Goal: Task Accomplishment & Management: Complete application form

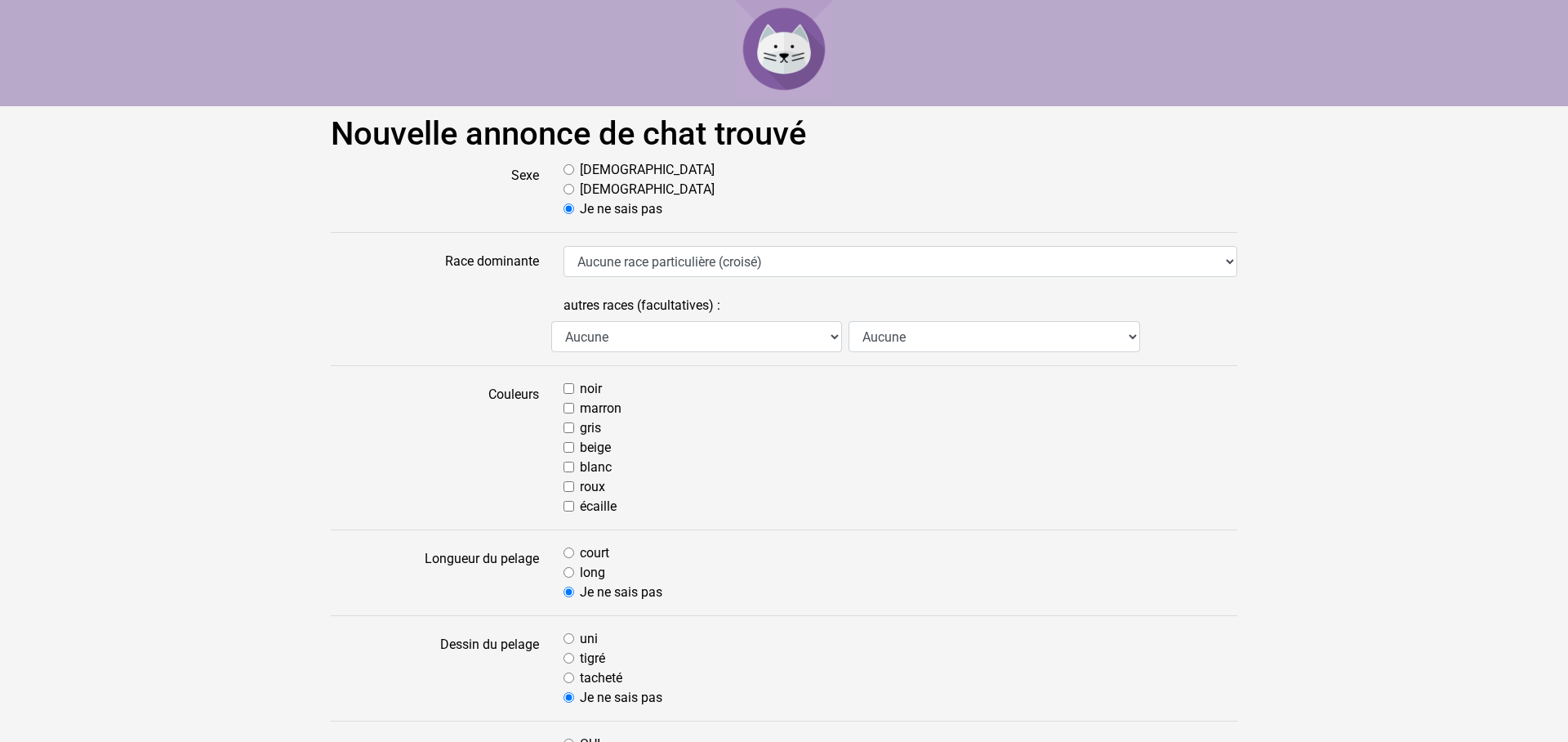
click at [565, 168] on input "[DEMOGRAPHIC_DATA]" at bounding box center [568, 169] width 11 height 11
radio input "true"
click at [573, 467] on div "blanc" at bounding box center [900, 467] width 674 height 20
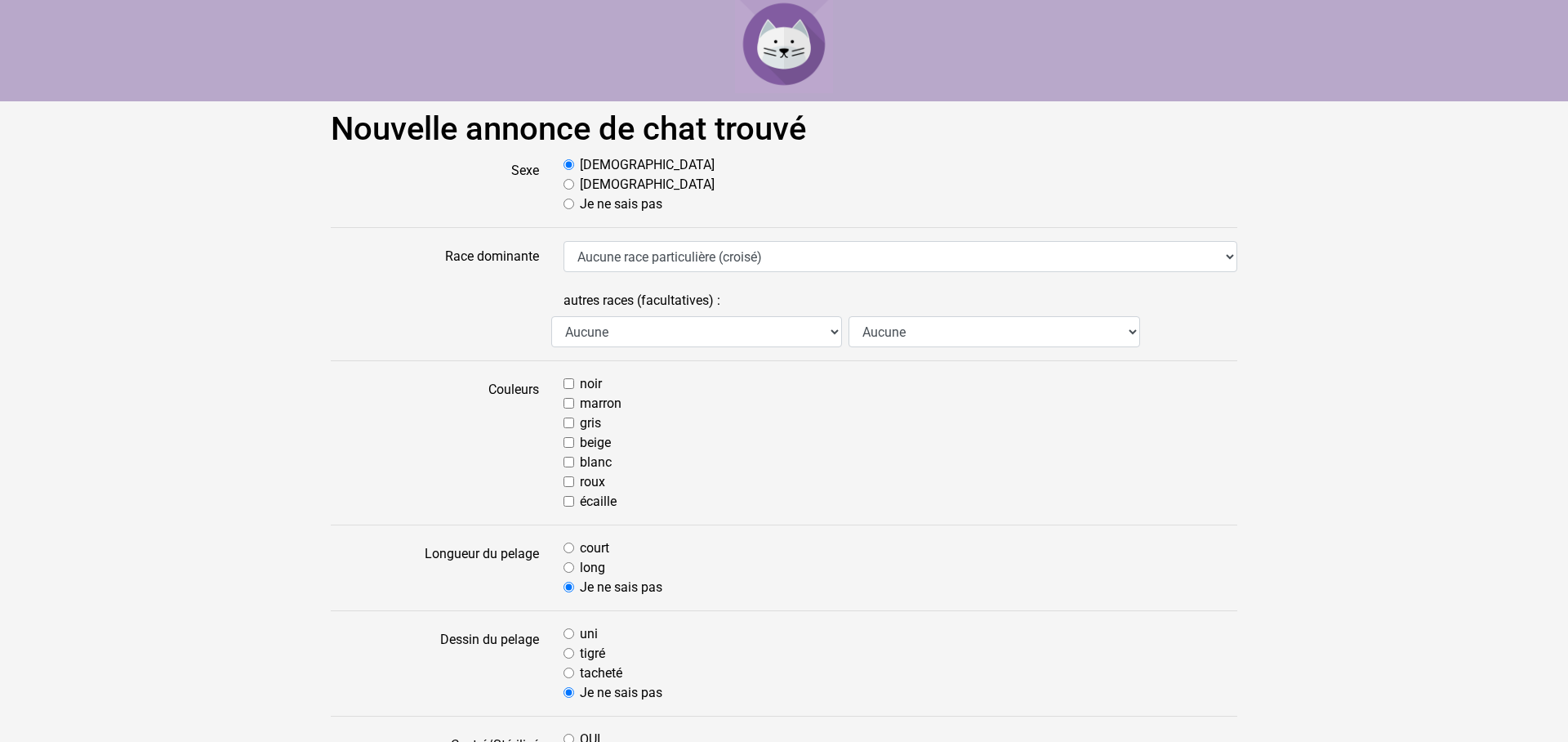
click at [567, 466] on input "blanc" at bounding box center [568, 462] width 11 height 11
checkbox input "true"
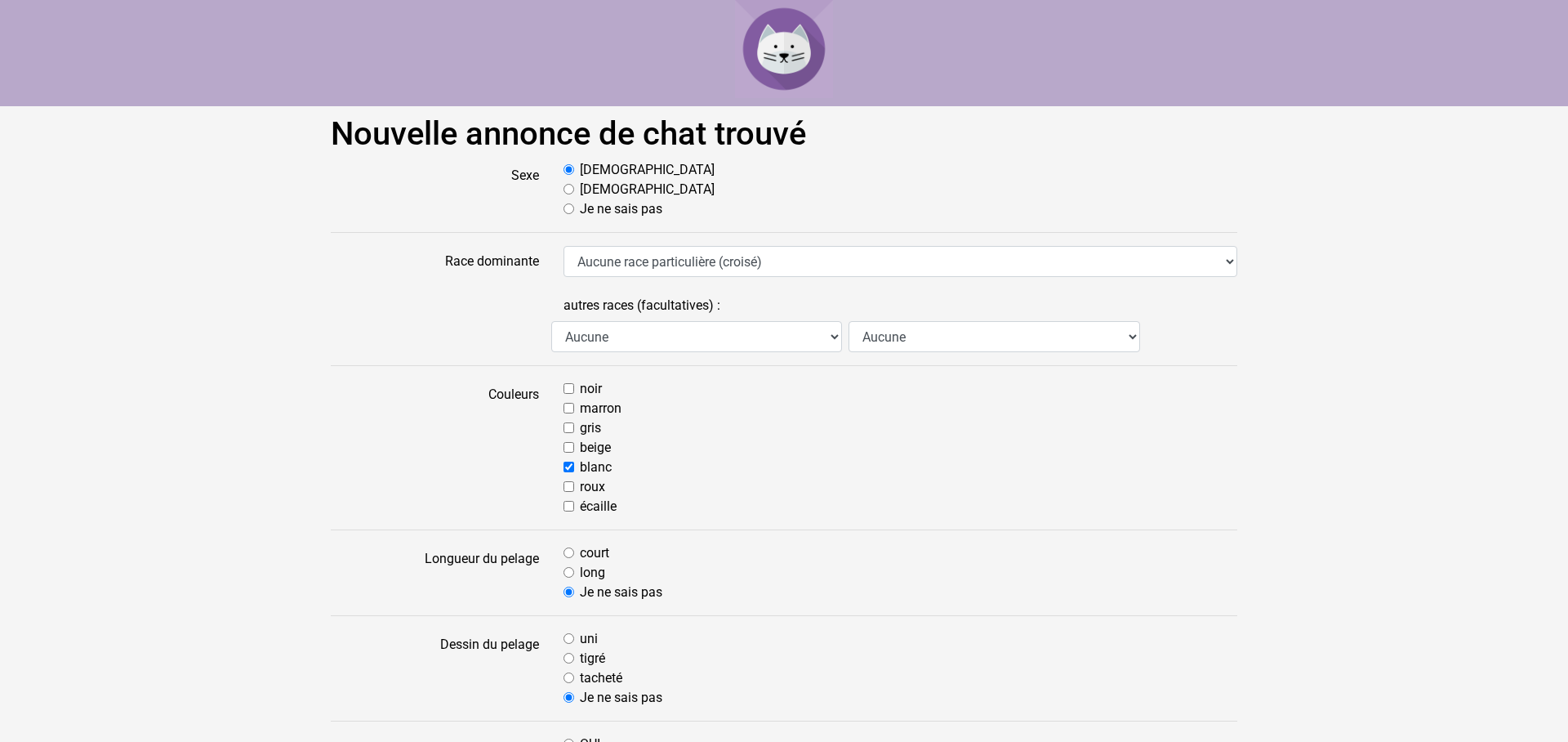
scroll to position [0, 0]
click at [571, 407] on input "marron" at bounding box center [568, 407] width 11 height 11
checkbox input "true"
click at [572, 385] on input "noir" at bounding box center [568, 388] width 11 height 11
checkbox input "true"
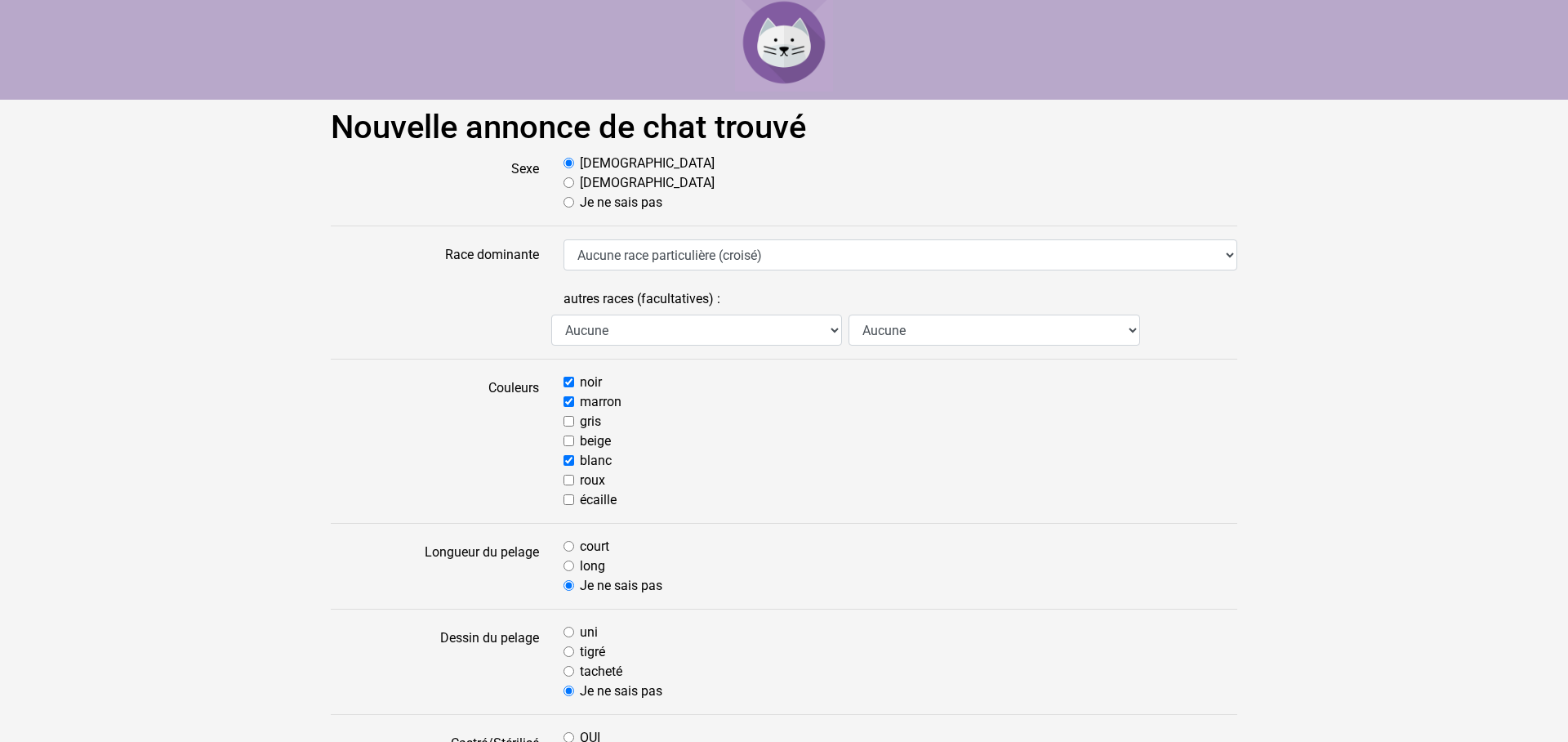
click at [570, 593] on div "Je ne sais pas" at bounding box center [900, 585] width 674 height 20
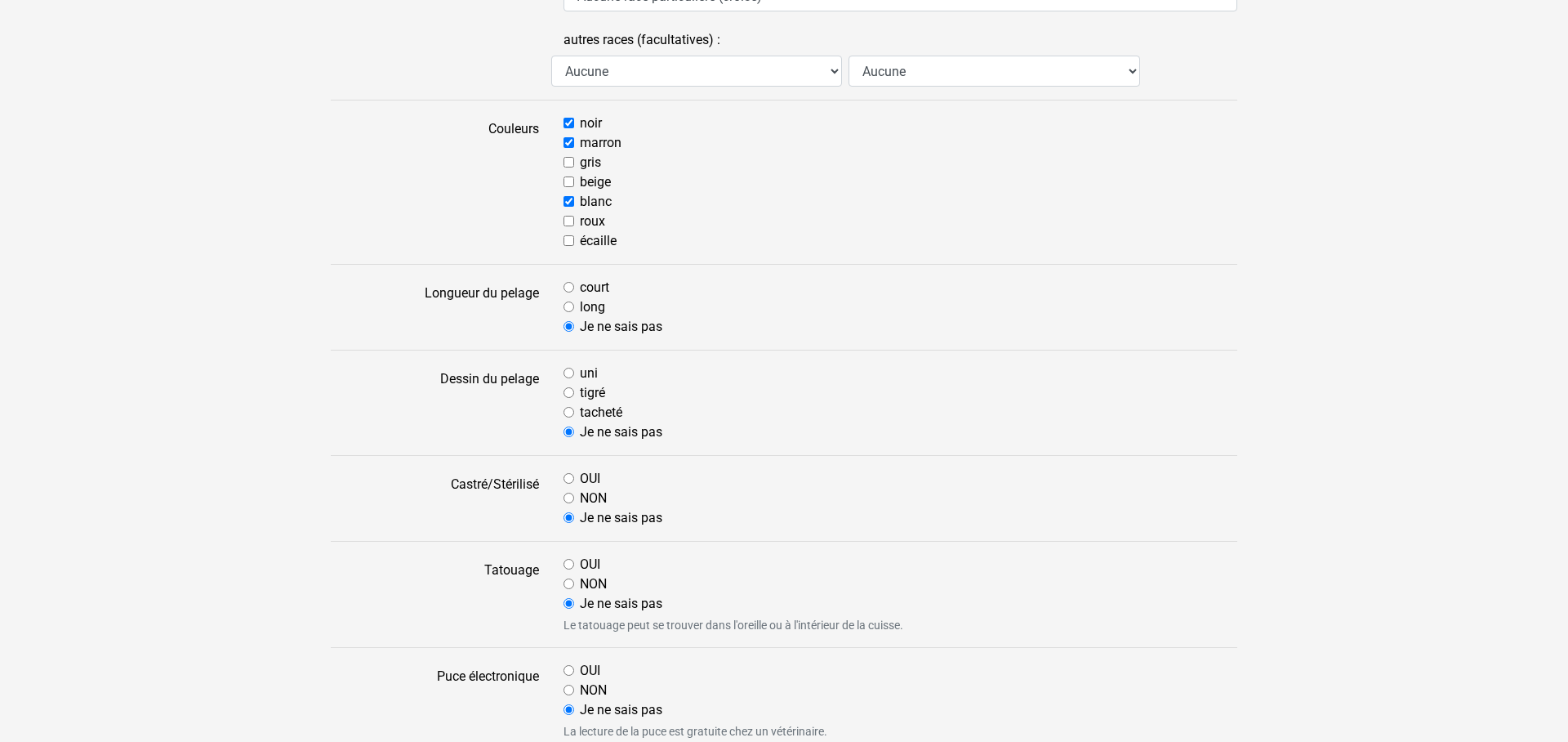
scroll to position [267, 0]
click at [569, 407] on input "tacheté" at bounding box center [568, 410] width 11 height 11
radio input "true"
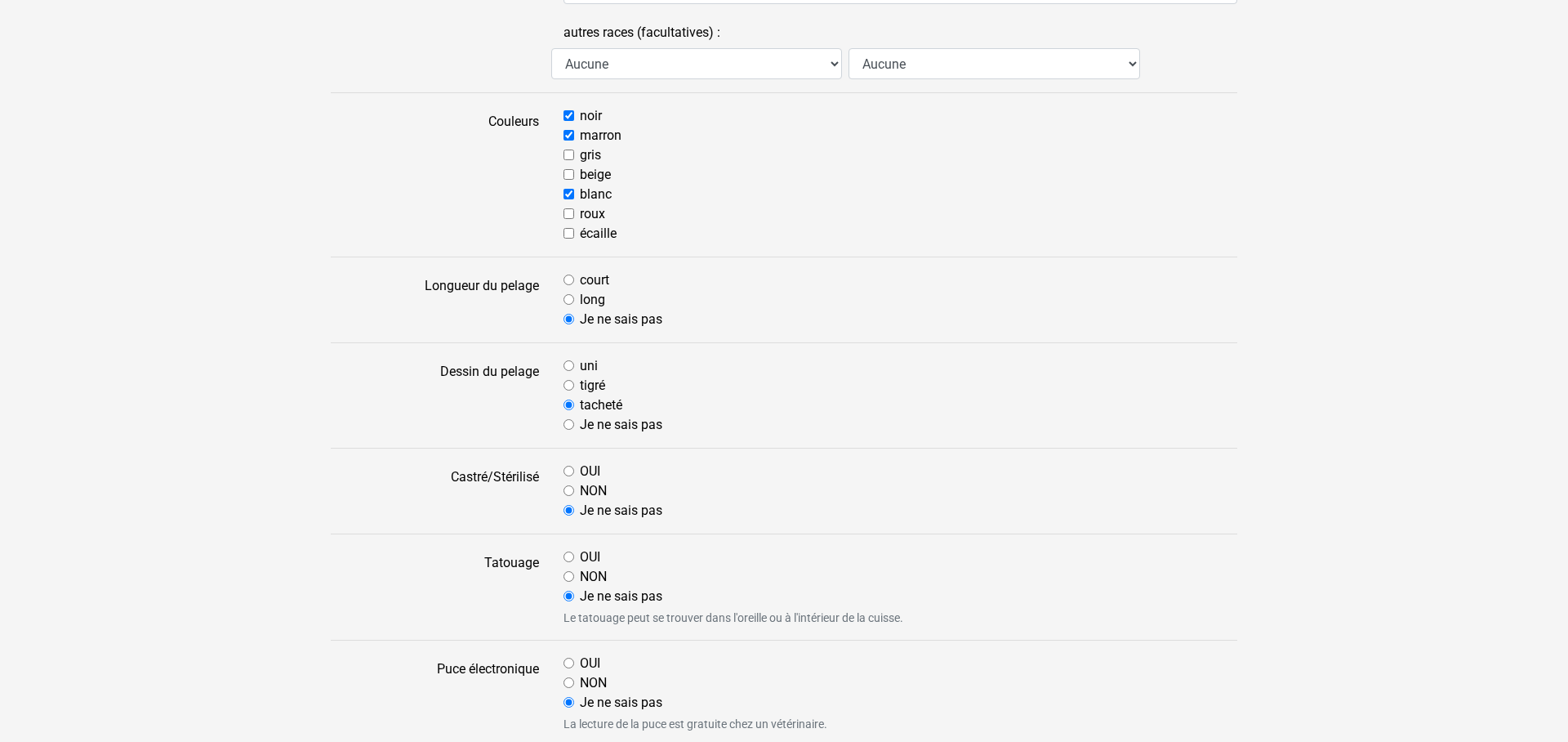
click at [570, 470] on input "OUI" at bounding box center [568, 471] width 11 height 11
radio input "true"
click at [569, 577] on input "NON" at bounding box center [568, 578] width 11 height 11
radio input "true"
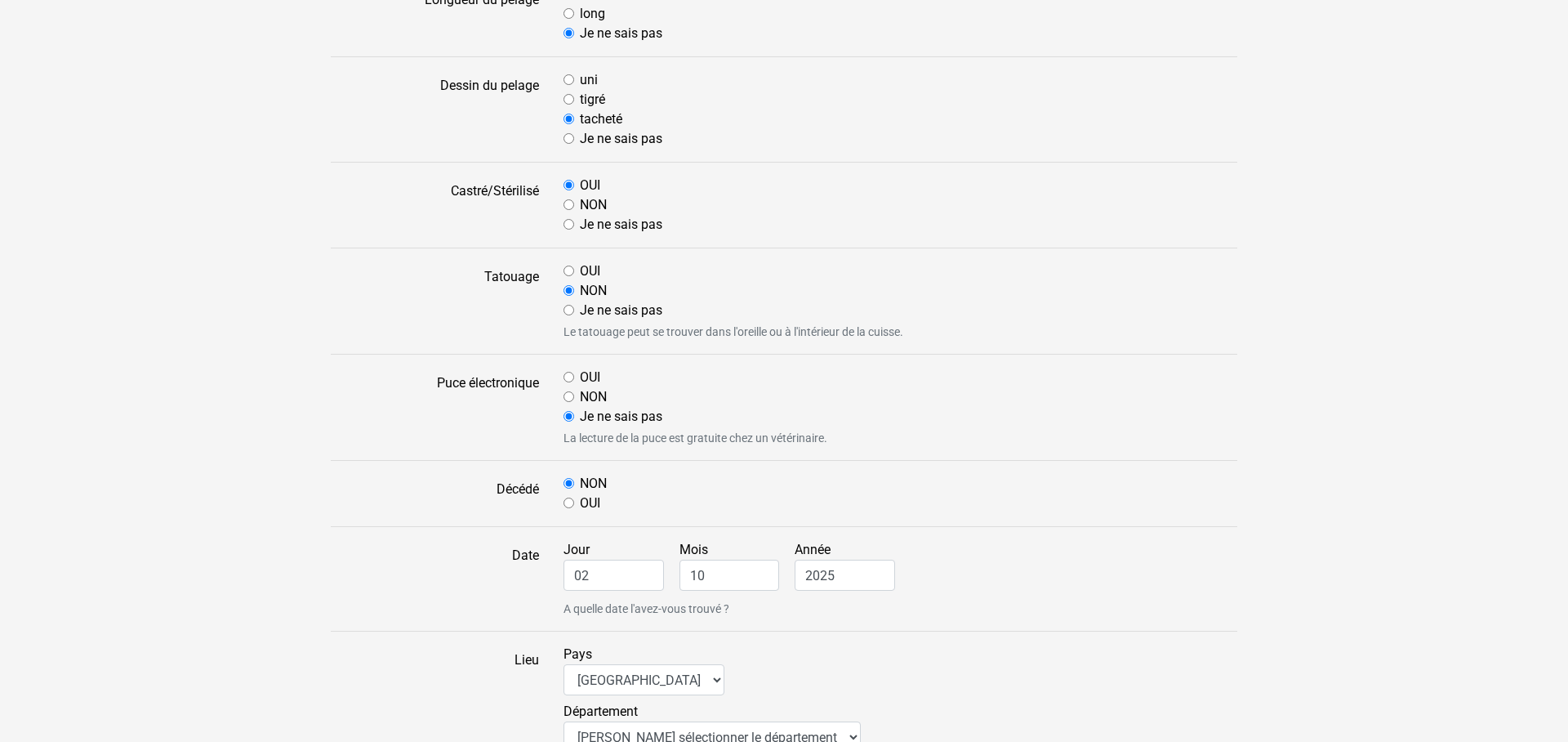
scroll to position [582, 0]
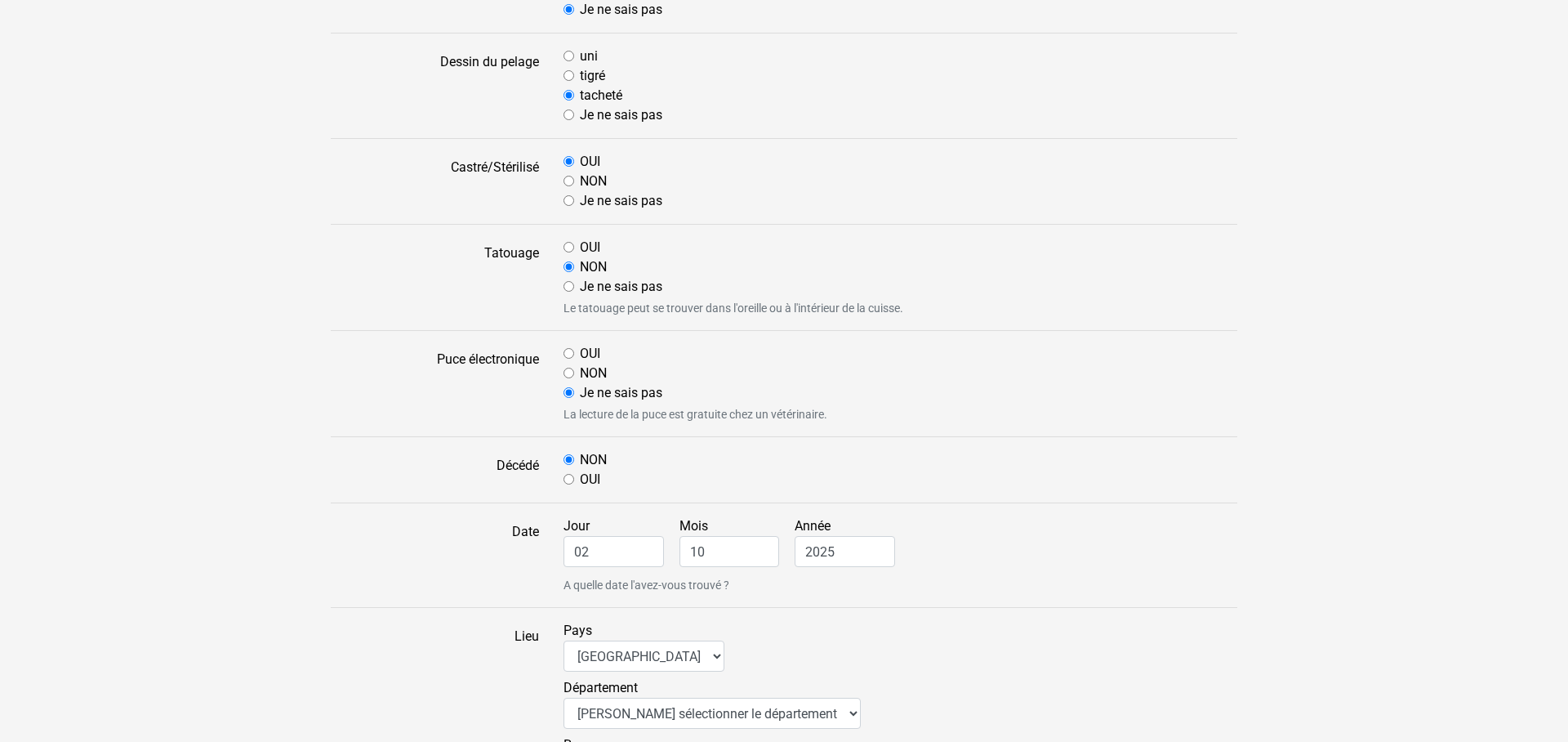
click at [571, 371] on input "NON" at bounding box center [568, 372] width 11 height 11
radio input "true"
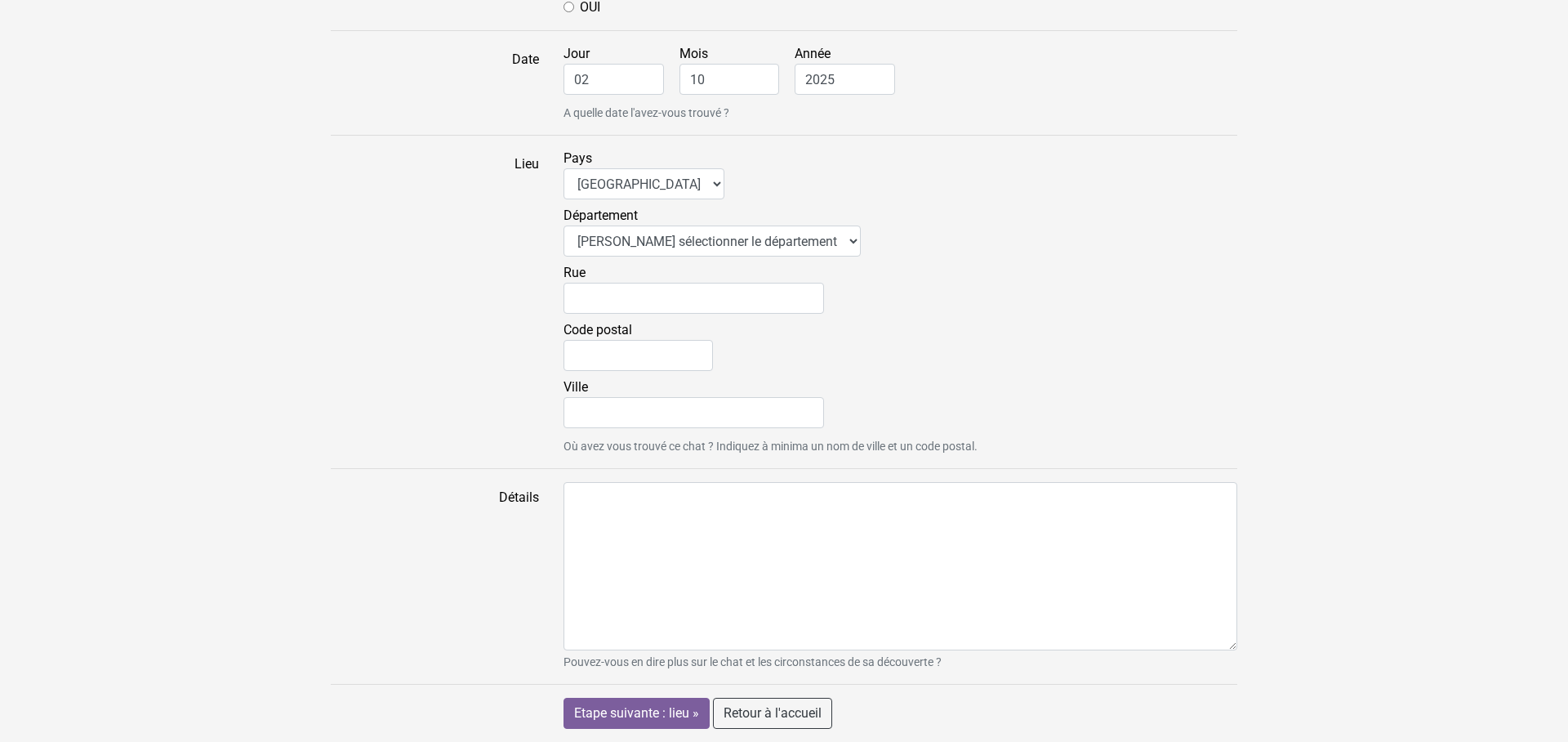
scroll to position [1054, 0]
select select "01"
click at [642, 723] on input "Etape suivante : lieu »" at bounding box center [636, 713] width 146 height 31
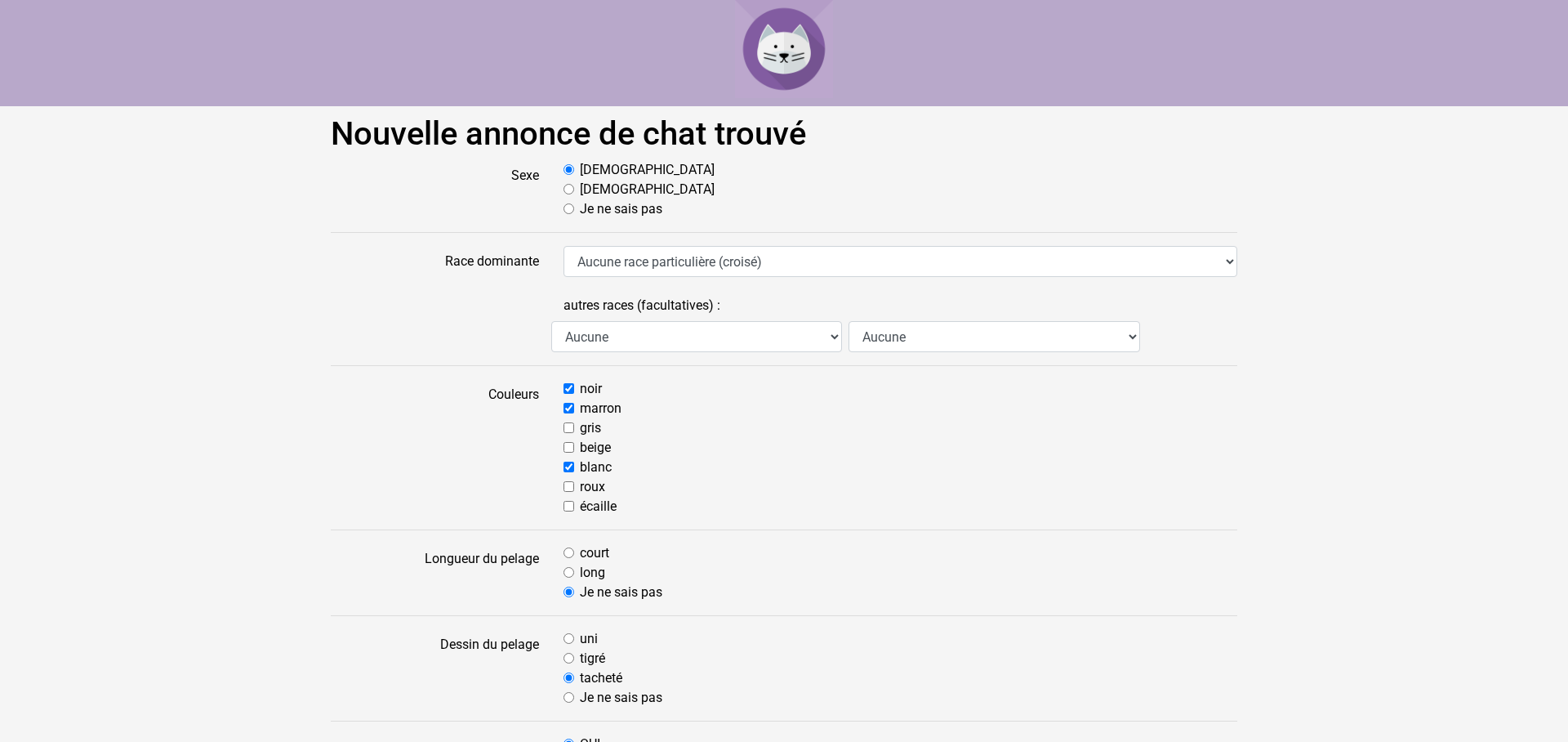
scroll to position [1095, 0]
